Goal: Obtain resource: Download file/media

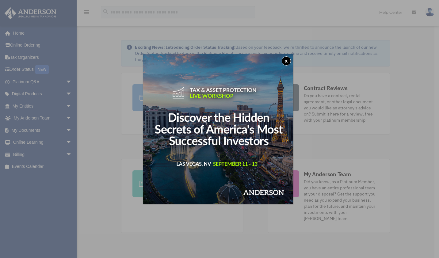
click at [287, 62] on button "x" at bounding box center [286, 60] width 9 height 9
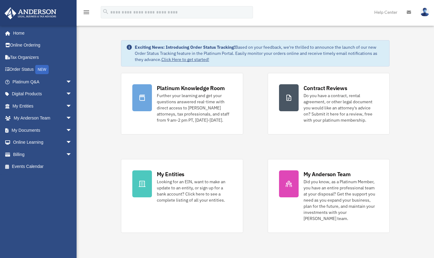
click at [34, 132] on link "My Documents arrow_drop_down" at bounding box center [42, 130] width 77 height 12
click at [66, 131] on span "arrow_drop_down" at bounding box center [72, 130] width 12 height 13
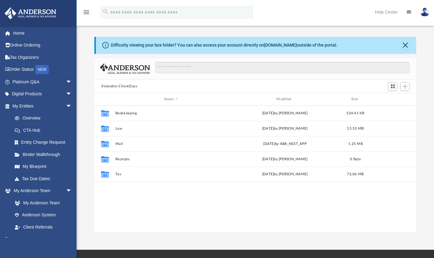
scroll to position [134, 317]
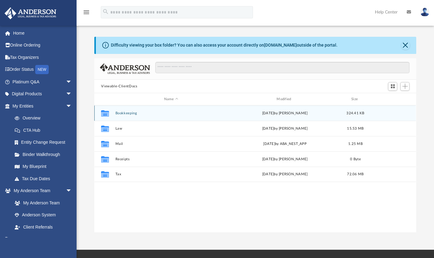
click at [105, 116] on icon "grid" at bounding box center [105, 114] width 8 height 5
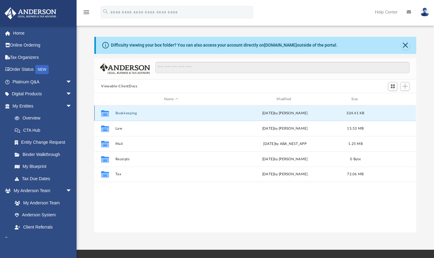
click at [139, 111] on div "Collaborated Folder Bookkeeping [DATE] by [PERSON_NAME] 324.41 KB" at bounding box center [255, 112] width 322 height 15
click at [140, 111] on button "Bookkeeping" at bounding box center [171, 113] width 111 height 4
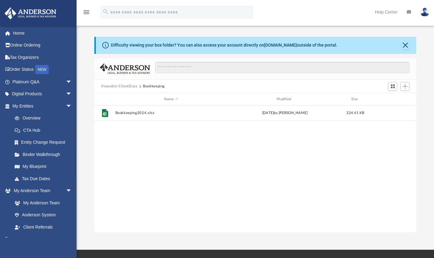
click at [131, 88] on button "Viewable-ClientDocs" at bounding box center [119, 87] width 36 height 6
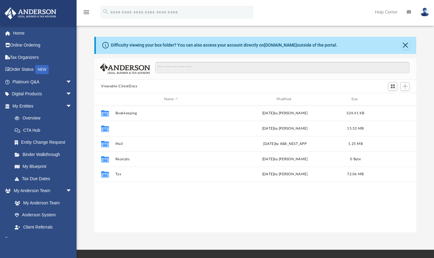
click at [121, 128] on button "Law" at bounding box center [171, 129] width 111 height 4
click at [136, 160] on button "Personal Trust" at bounding box center [171, 159] width 111 height 4
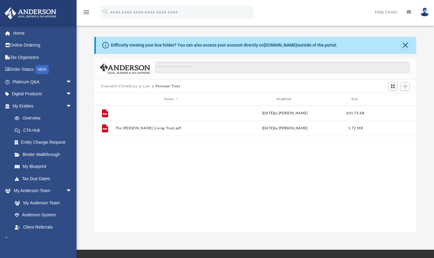
click at [141, 115] on button "Certification.pdf" at bounding box center [171, 113] width 111 height 4
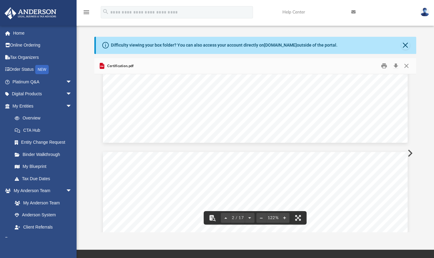
scroll to position [324, 0]
click at [405, 65] on button "Close" at bounding box center [406, 65] width 11 height 9
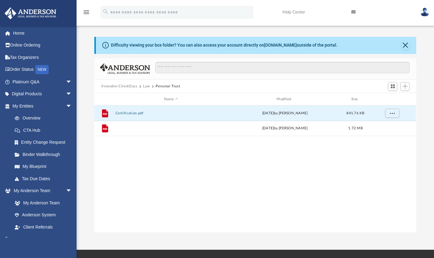
click at [158, 127] on button "The Vivien Harden Living Trust.pdf" at bounding box center [171, 129] width 111 height 4
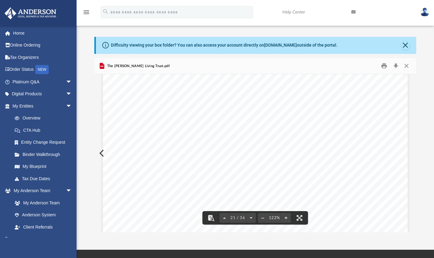
scroll to position [12552, 0]
click at [224, 218] on button "File preview" at bounding box center [225, 217] width 10 height 13
click at [416, 88] on div "Difficulty viewing your box folder? You can also access your account directly o…" at bounding box center [256, 135] width 358 height 196
